Goal: Navigation & Orientation: Find specific page/section

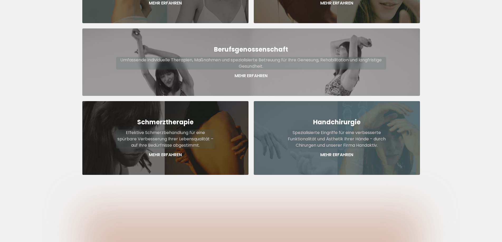
scroll to position [317, 0]
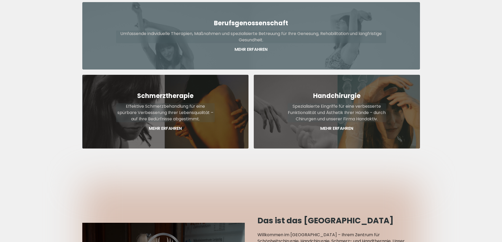
click at [254, 46] on p "Mehr Erfahren" at bounding box center [251, 49] width 270 height 6
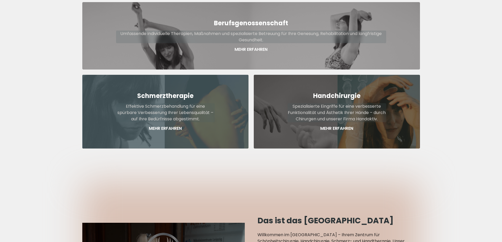
click at [145, 103] on p "Effektive Schmerzbehandlung für eine spürbare Verbesserung Ihrer Lebensqualität…" at bounding box center [165, 112] width 99 height 19
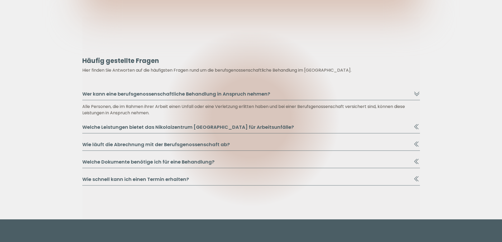
scroll to position [2902, 0]
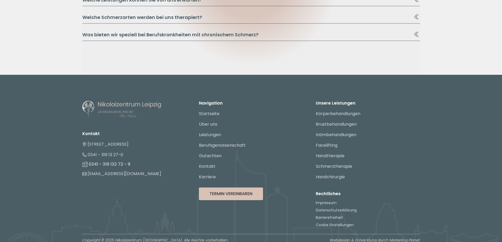
scroll to position [903, 0]
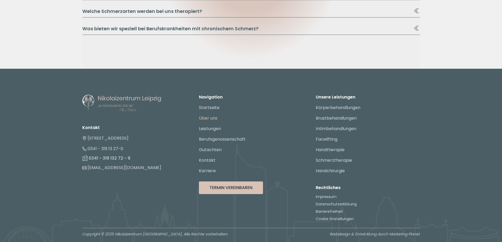
click at [206, 119] on link "Über uns" at bounding box center [208, 118] width 18 height 6
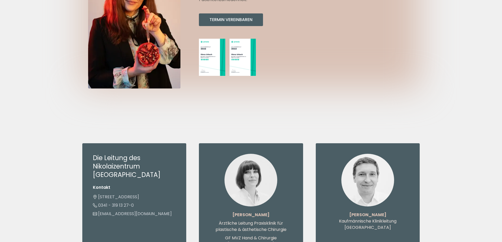
scroll to position [237, 0]
